Goal: Obtain resource: Obtain resource

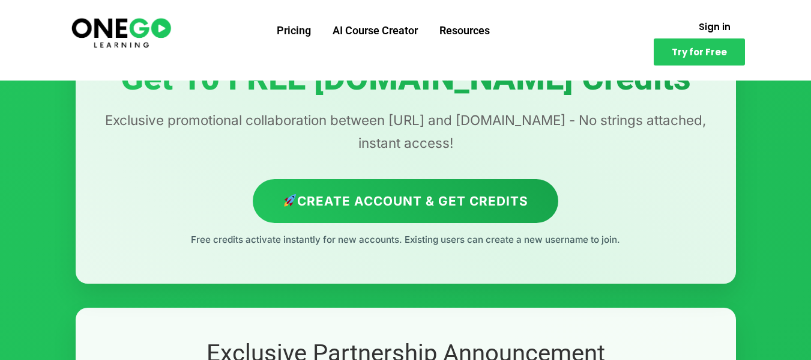
scroll to position [130, 0]
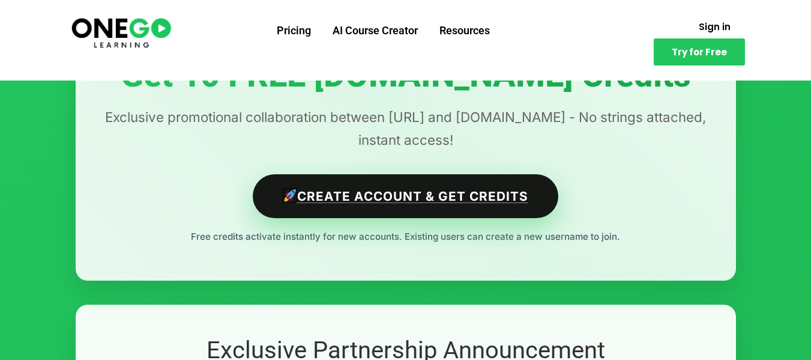
click at [413, 194] on link "Create Account & Get Credits" at bounding box center [406, 196] width 306 height 44
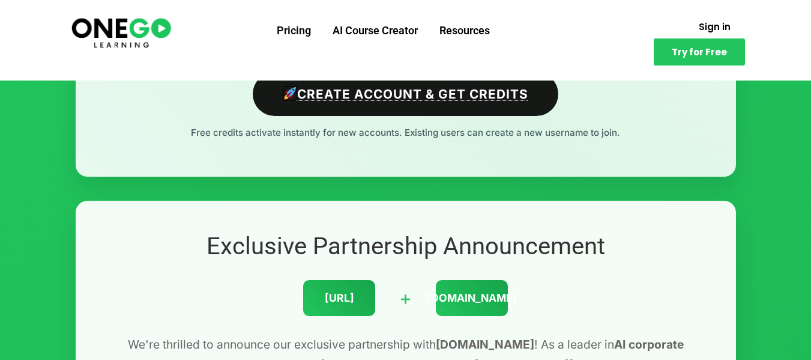
scroll to position [239, 0]
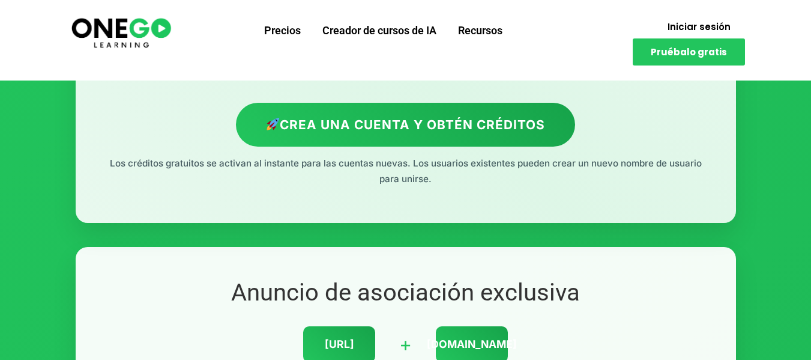
click at [478, 167] on div "Oferta de asociación exclusiva Obtén 10 créditos [DOMAIN_NAME] GRATIS Colaborac…" at bounding box center [406, 47] width 660 height 352
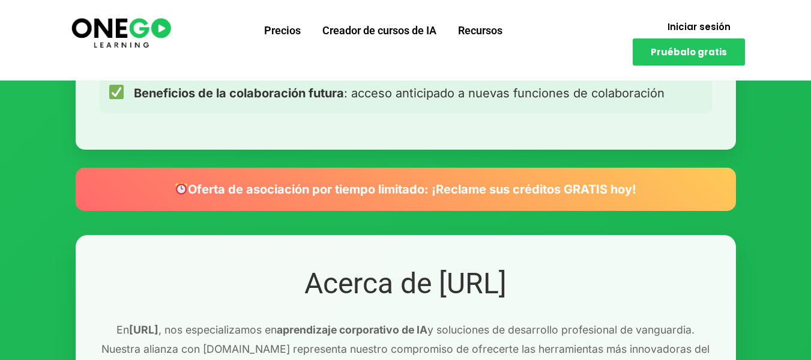
scroll to position [1325, 0]
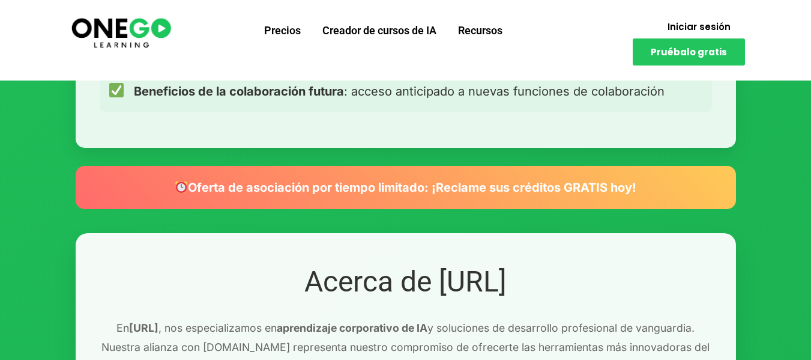
click at [346, 197] on div "Oferta de asociación por tiempo limitado: ¡Reclame sus créditos GRATIS hoy!" at bounding box center [406, 187] width 660 height 43
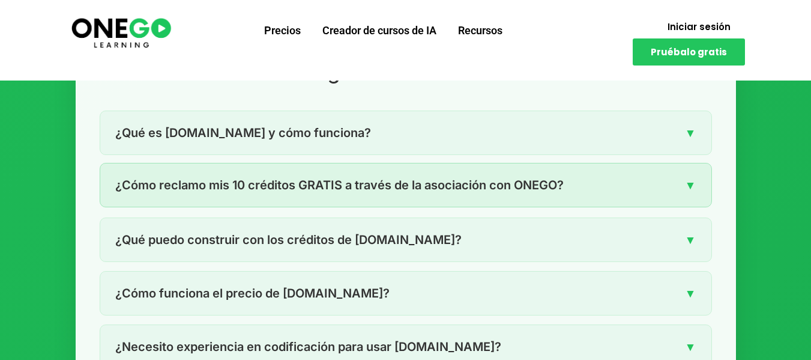
scroll to position [1749, 0]
click at [478, 189] on font "¿Cómo reclamo mis 10 créditos GRATIS a través de la asociación con ONEGO?" at bounding box center [339, 184] width 448 height 14
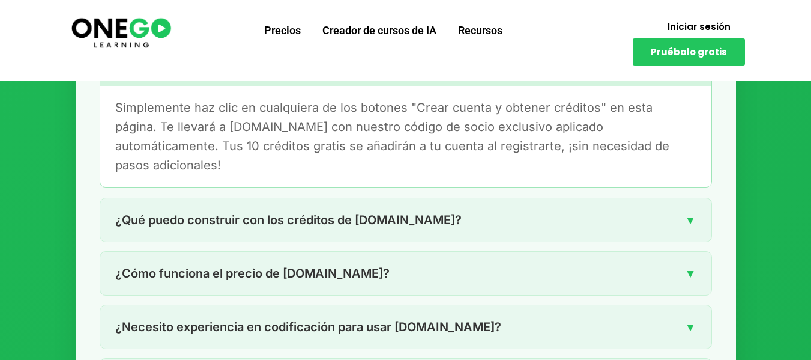
scroll to position [1869, 0]
drag, startPoint x: 396, startPoint y: 221, endPoint x: 0, endPoint y: 212, distance: 396.3
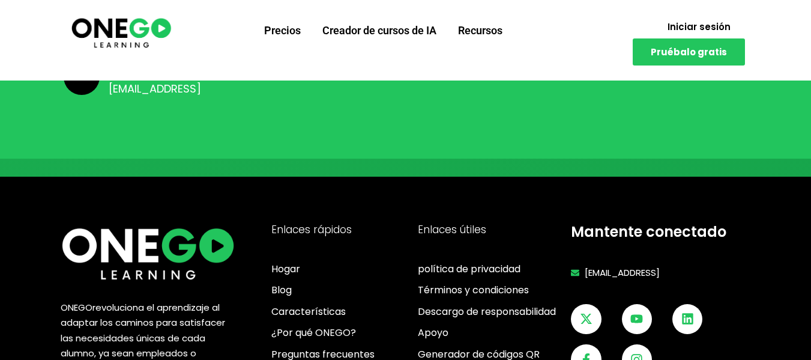
scroll to position [3522, 0]
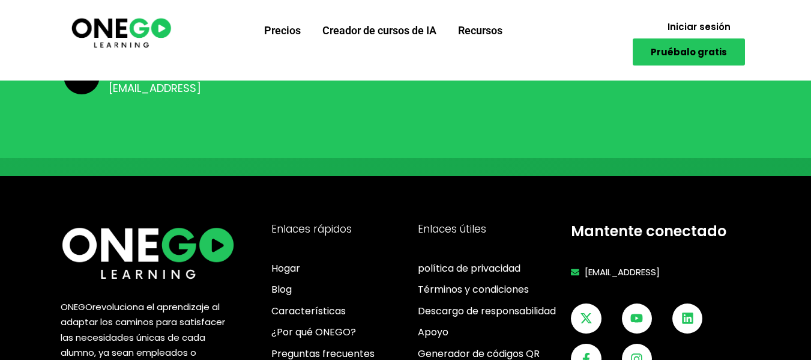
click at [687, 62] on link "Pruébalo gratis" at bounding box center [689, 51] width 112 height 27
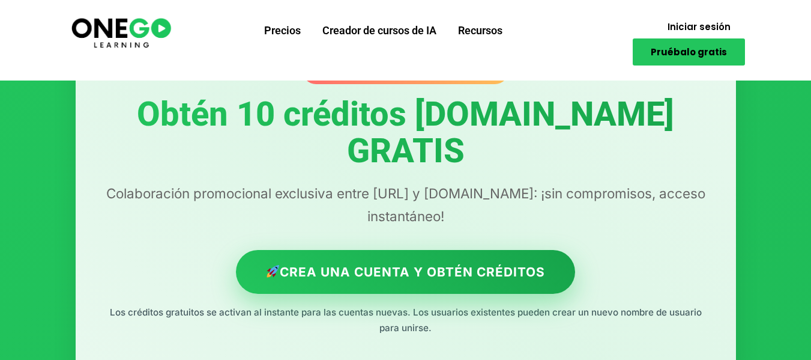
scroll to position [0, 0]
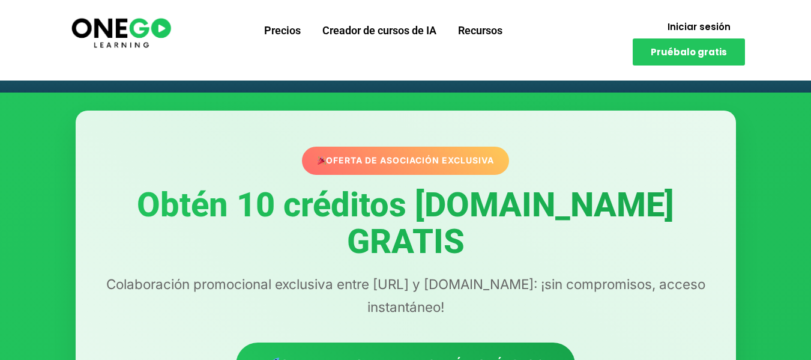
click at [399, 165] on font "Oferta de asociación exclusiva" at bounding box center [410, 160] width 168 height 10
click at [466, 157] on font "Oferta de asociación exclusiva" at bounding box center [410, 160] width 168 height 10
click at [412, 247] on font "Obtén 10 créditos [DOMAIN_NAME] GRATIS" at bounding box center [405, 223] width 537 height 77
